Goal: Find specific page/section: Find specific page/section

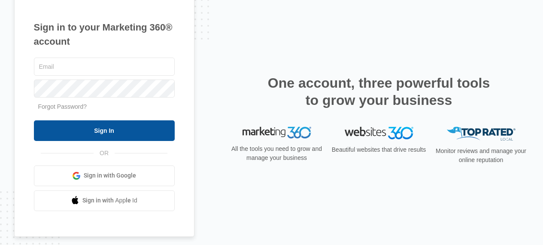
type input "[EMAIL_ADDRESS][DOMAIN_NAME]"
click at [103, 135] on input "Sign In" at bounding box center [104, 130] width 141 height 21
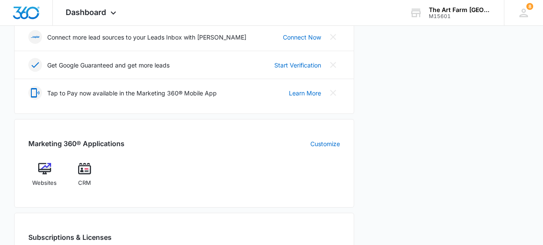
scroll to position [274, 0]
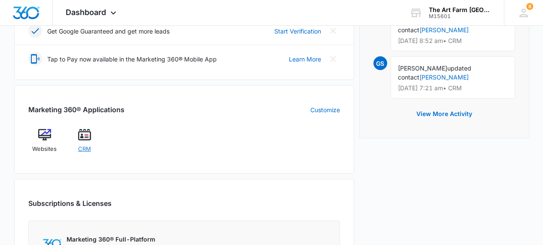
click at [85, 150] on span "CRM" at bounding box center [84, 149] width 13 height 9
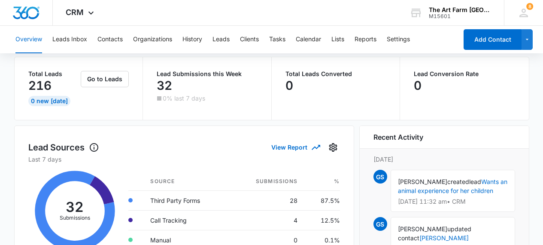
scroll to position [53, 0]
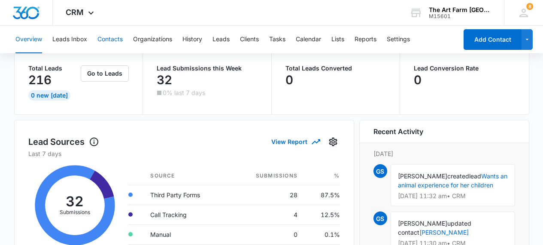
click at [118, 43] on button "Contacts" at bounding box center [109, 39] width 25 height 27
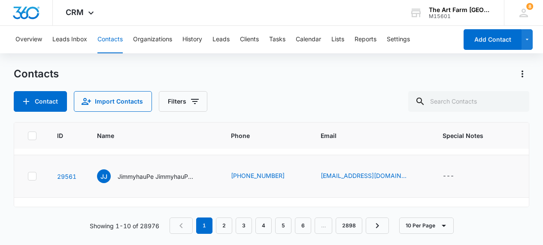
scroll to position [38, 0]
